Goal: Transaction & Acquisition: Purchase product/service

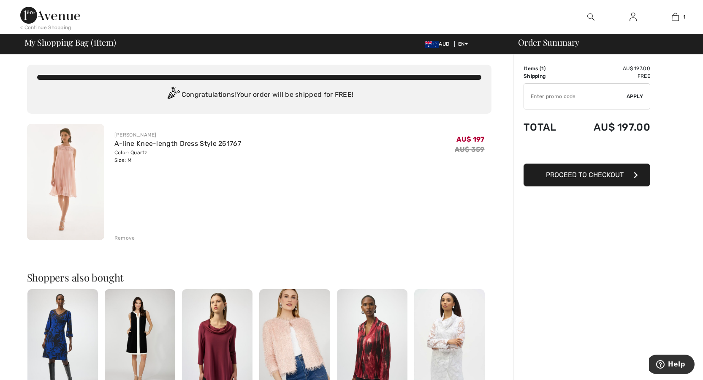
click at [570, 178] on span "Proceed to Checkout" at bounding box center [585, 175] width 78 height 8
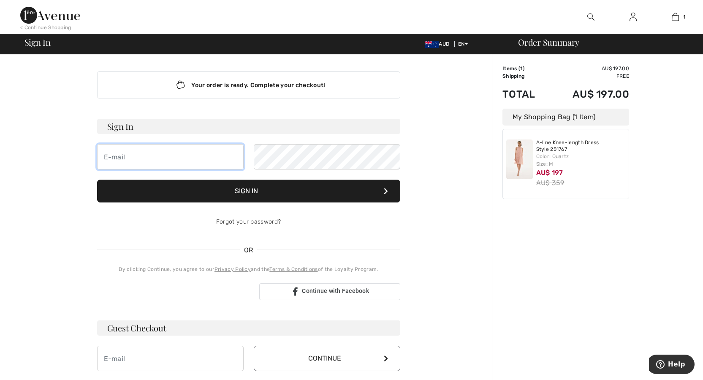
click at [159, 158] on input "email" at bounding box center [170, 156] width 147 height 25
type input "kennedyd2827@gmail.com"
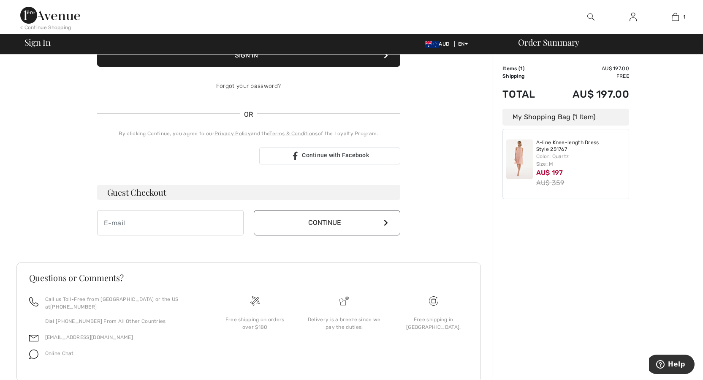
scroll to position [160, 0]
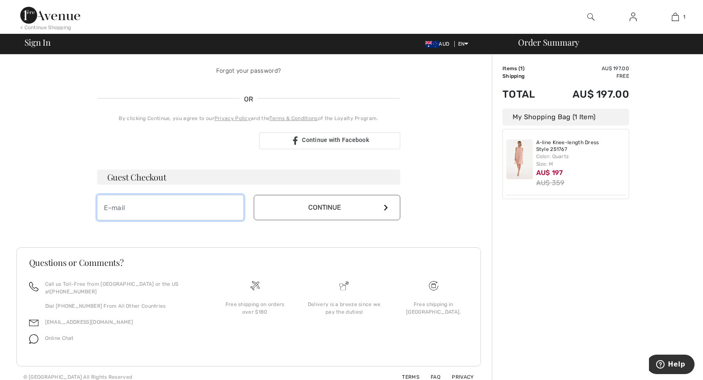
click at [201, 211] on input "email" at bounding box center [170, 207] width 147 height 25
type input "kennedyd2827@gmail.com"
click at [302, 212] on button "Continue" at bounding box center [327, 207] width 147 height 25
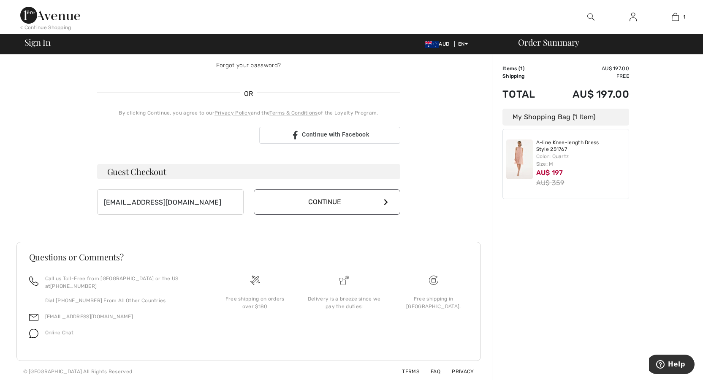
scroll to position [151, 0]
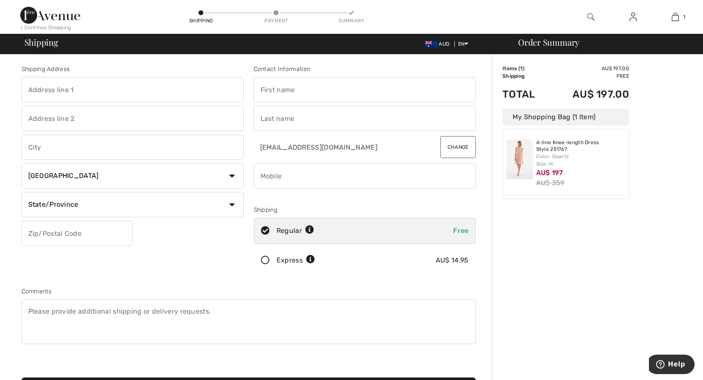
click at [62, 94] on input "text" at bounding box center [133, 89] width 222 height 25
type input "15 Kerry Close"
type input "Viewbank"
select select "AU"
type input "3084"
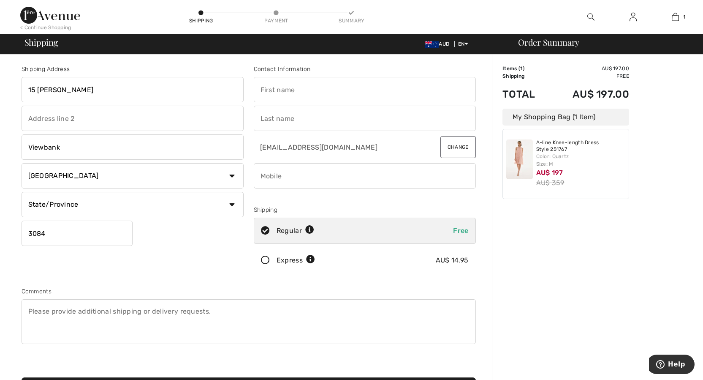
type input "Donna"
type input "Kennedy"
type input "0488286850"
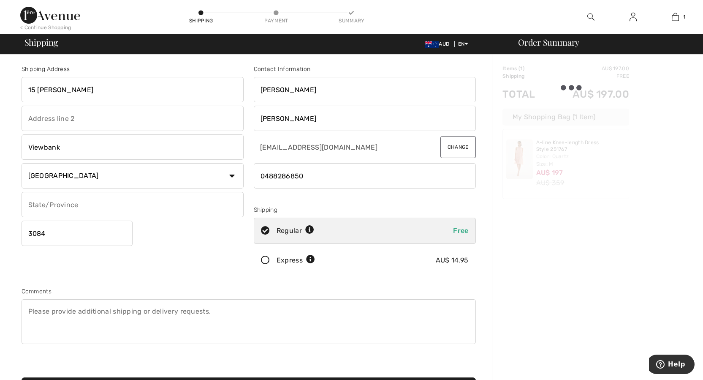
type input "Victoria"
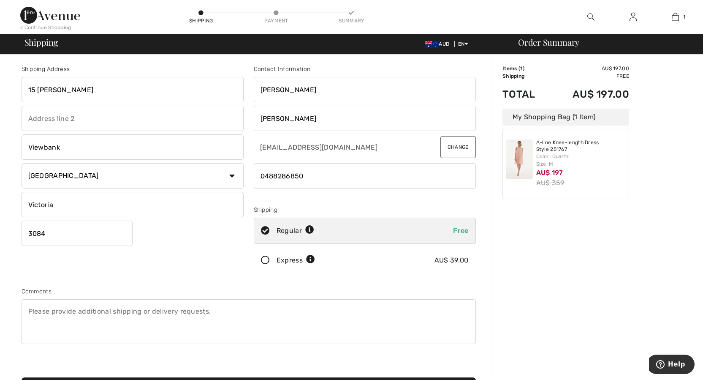
click at [271, 260] on icon at bounding box center [265, 260] width 22 height 9
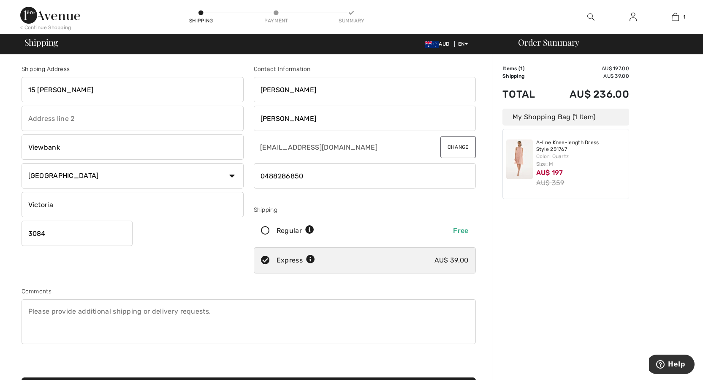
click at [268, 230] on icon at bounding box center [265, 230] width 22 height 9
radio input "true"
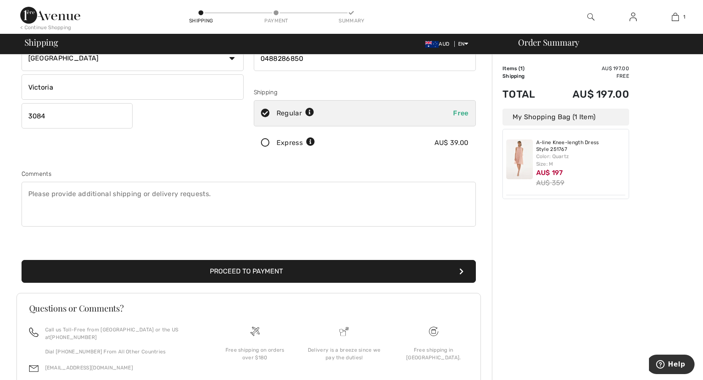
scroll to position [163, 0]
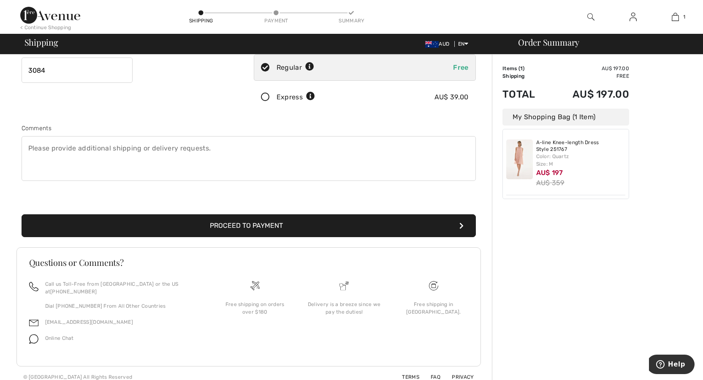
click at [245, 230] on button "Proceed to Payment" at bounding box center [249, 225] width 454 height 23
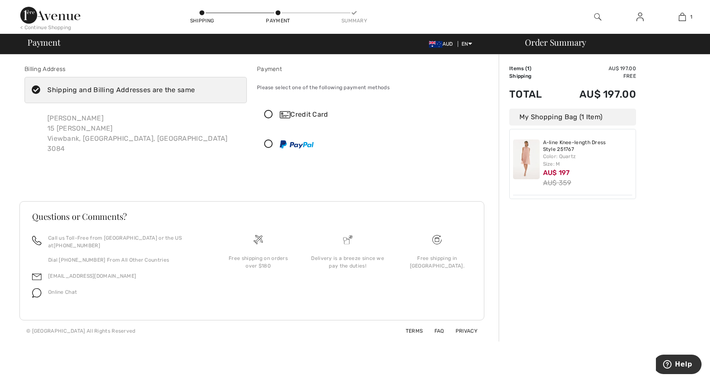
click at [268, 116] on icon at bounding box center [268, 114] width 22 height 9
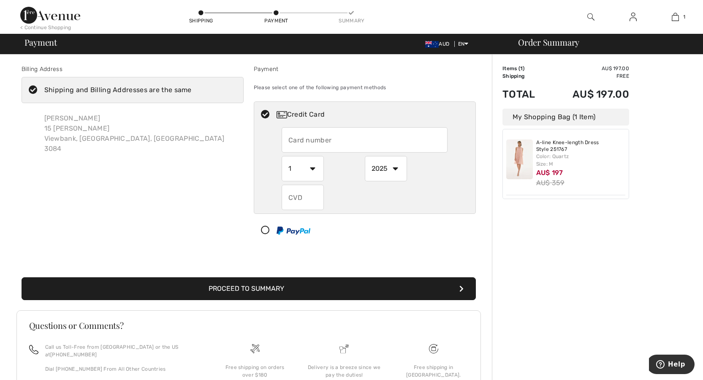
click at [318, 145] on input "text" at bounding box center [365, 139] width 166 height 25
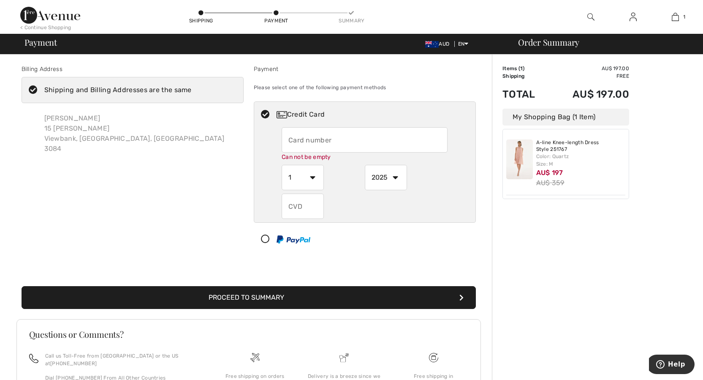
type input "4557025762302681"
select select "2"
select select "2027"
type input "651"
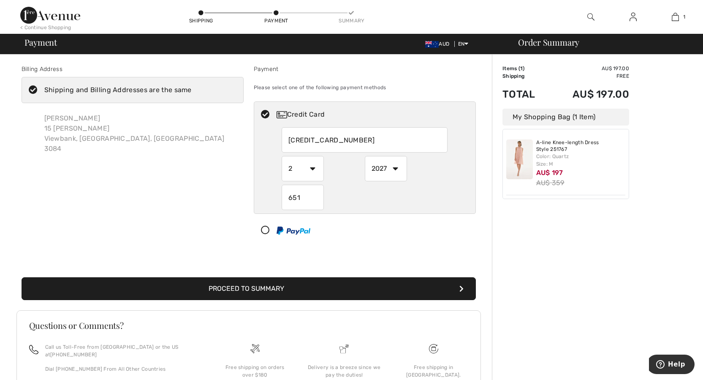
click at [274, 291] on button "Proceed to Summary" at bounding box center [249, 288] width 454 height 23
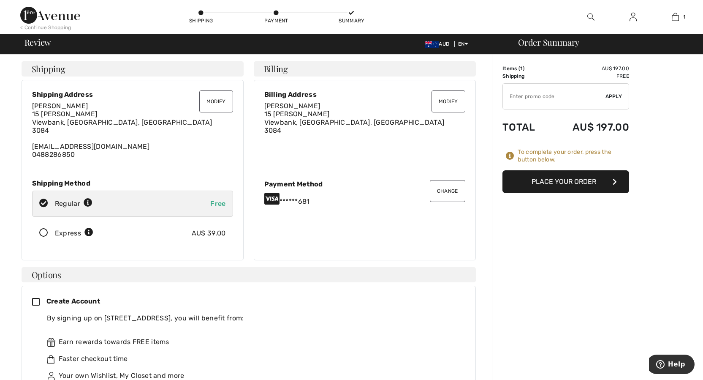
click at [558, 185] on button "Place Your Order" at bounding box center [566, 181] width 127 height 23
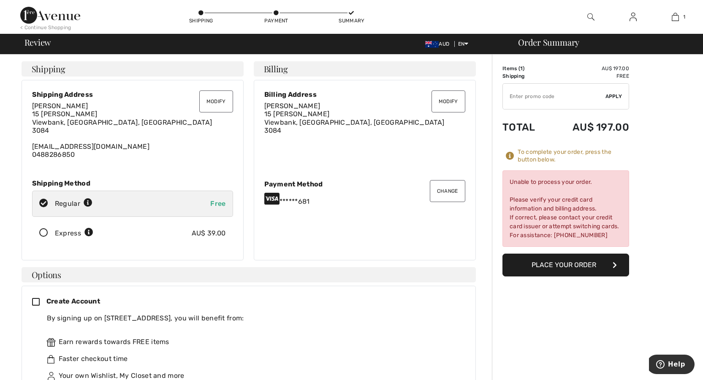
click at [444, 197] on button "Change" at bounding box center [447, 191] width 35 height 22
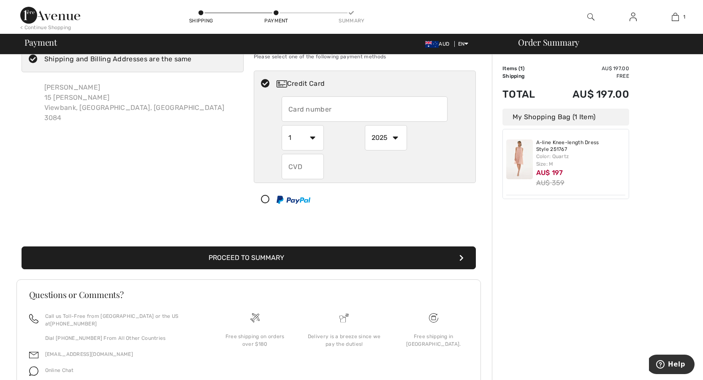
click at [310, 105] on input "text" at bounding box center [365, 108] width 166 height 25
radio input "true"
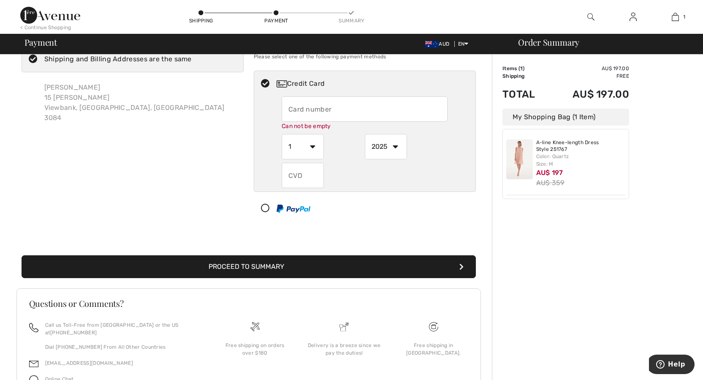
type input "[CREDIT_CARD_NUMBER]"
select select "2"
select select "2027"
type input "651"
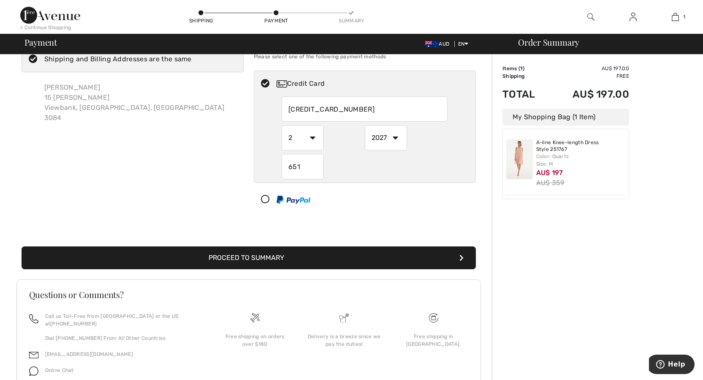
click at [313, 139] on select "1 2 3 4 5 6 7 8 9 10 11 12" at bounding box center [303, 137] width 42 height 25
click at [282, 125] on select "1 2 3 4 5 6 7 8 9 10 11 12" at bounding box center [303, 137] width 42 height 25
radio input "true"
click at [261, 264] on button "Proceed to Summary" at bounding box center [249, 257] width 454 height 23
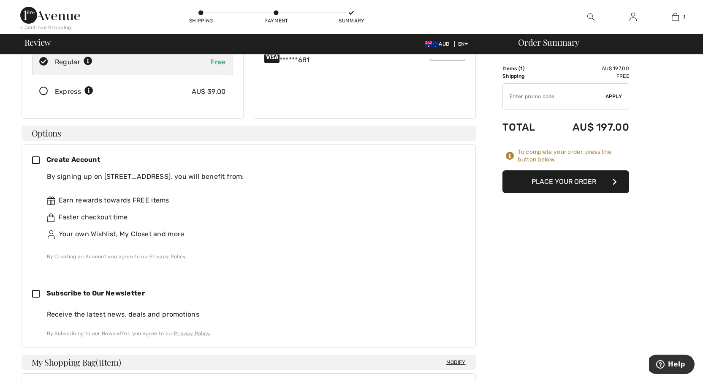
scroll to position [127, 0]
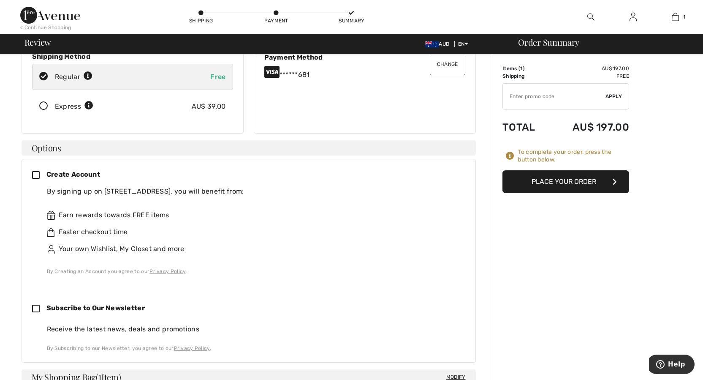
click at [533, 182] on button "Place Your Order" at bounding box center [566, 181] width 127 height 23
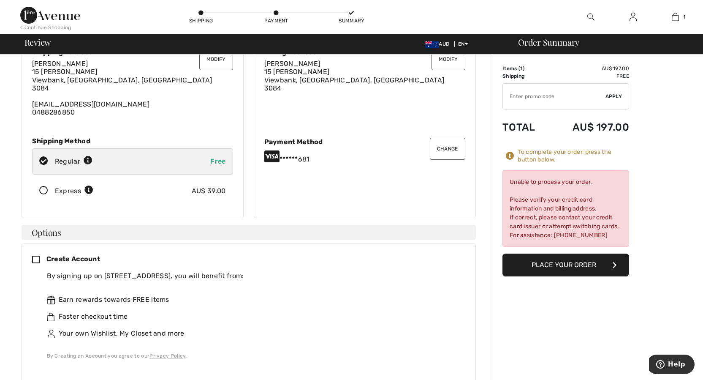
scroll to position [0, 0]
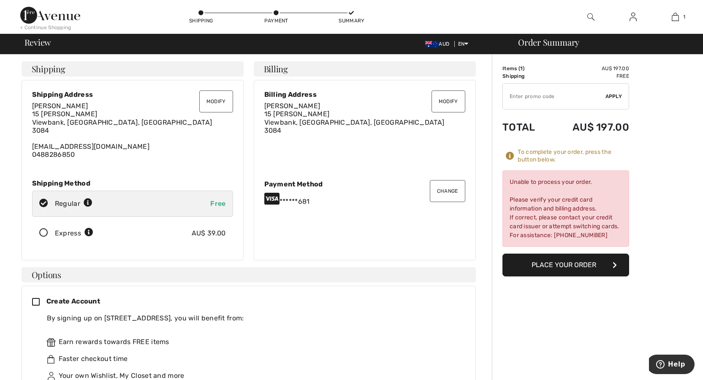
click at [443, 196] on button "Change" at bounding box center [447, 191] width 35 height 22
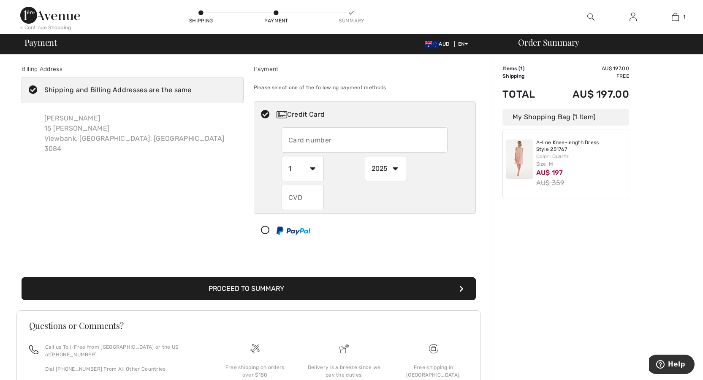
click at [382, 132] on input "text" at bounding box center [365, 139] width 166 height 25
radio input "true"
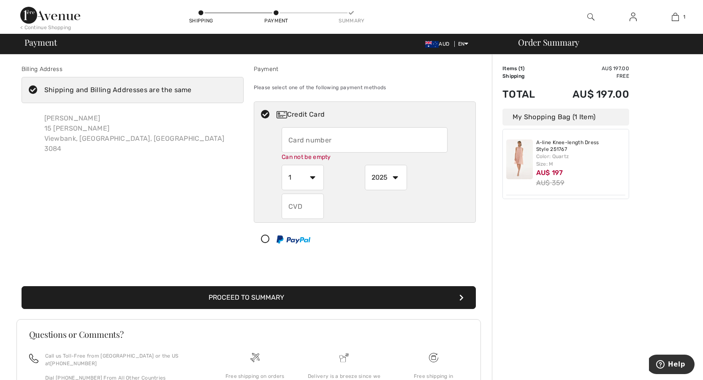
type input "4557025762302681"
select select "2"
select select "2027"
type input "651"
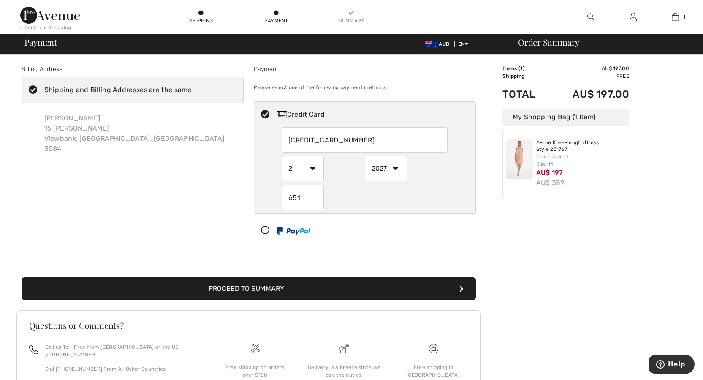
click at [282, 287] on button "Proceed to Summary" at bounding box center [249, 288] width 454 height 23
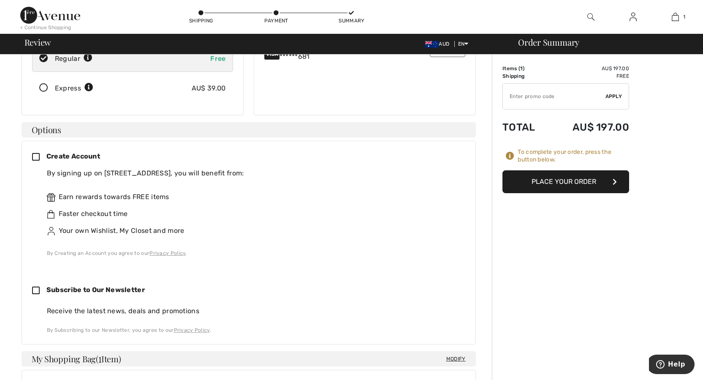
scroll to position [127, 0]
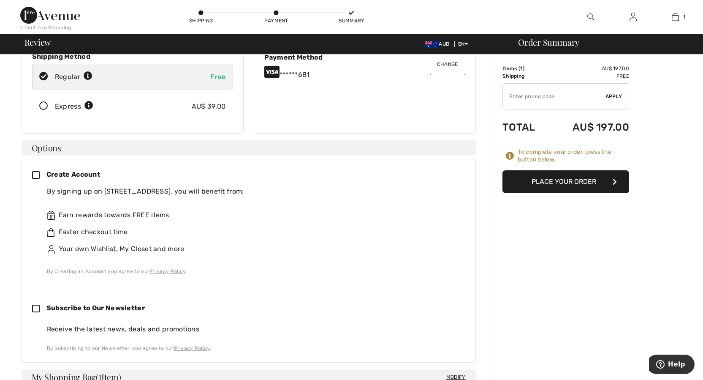
click at [36, 177] on icon at bounding box center [39, 175] width 14 height 9
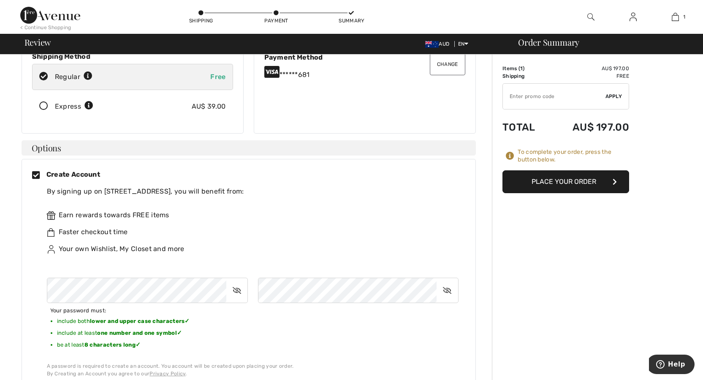
click at [558, 187] on button "Place Your Order" at bounding box center [566, 181] width 127 height 23
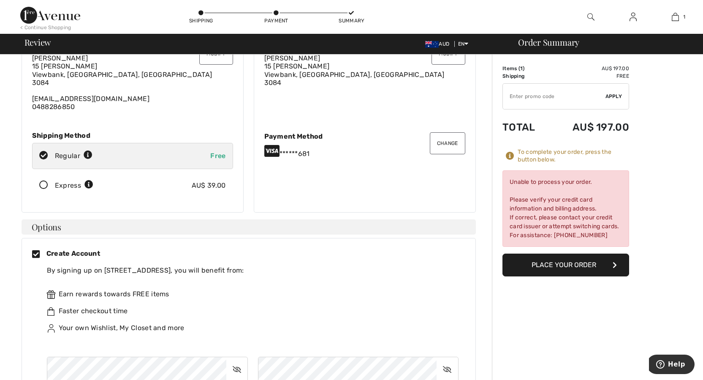
scroll to position [42, 0]
